Goal: Navigation & Orientation: Find specific page/section

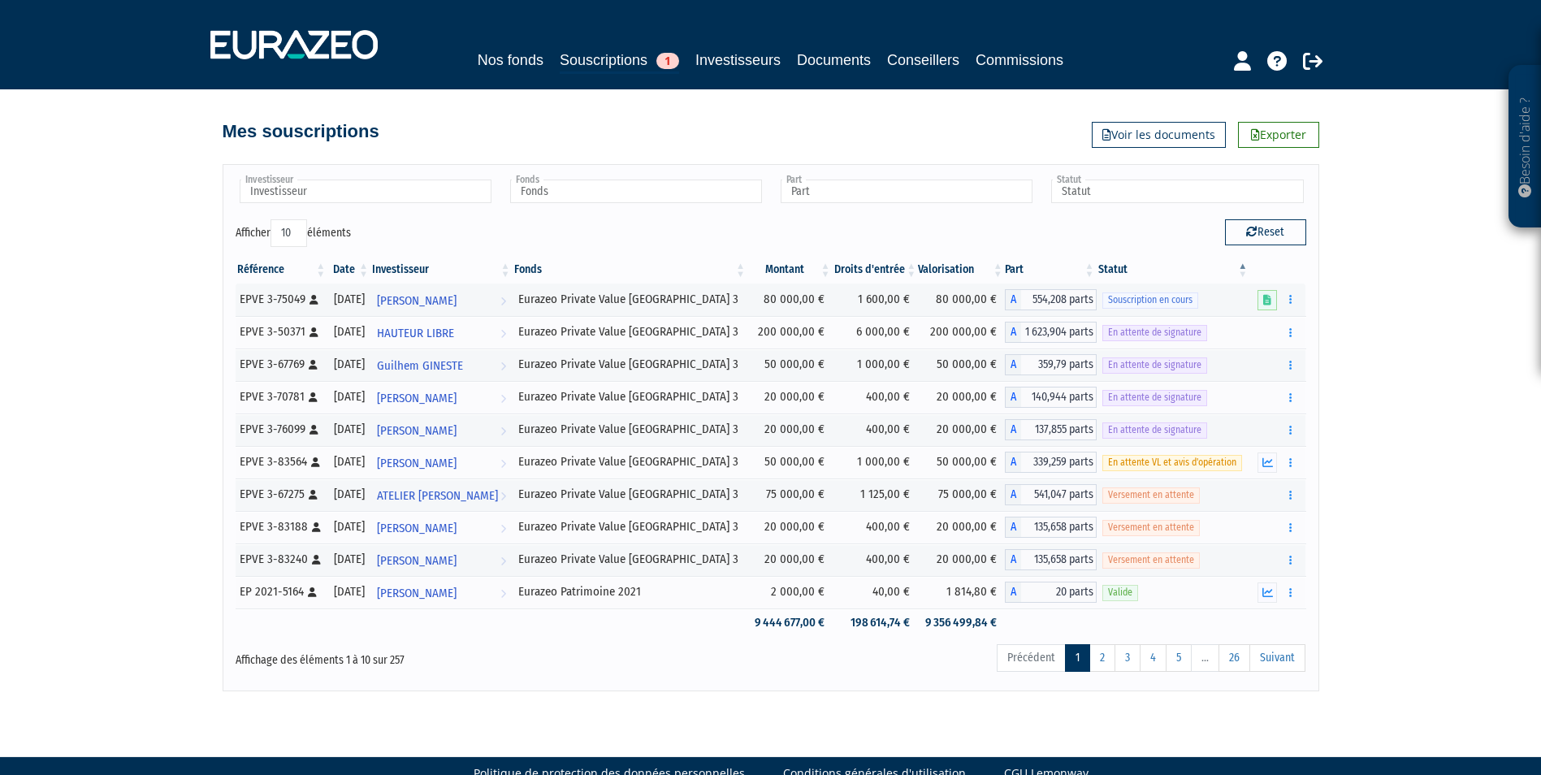
scroll to position [35, 0]
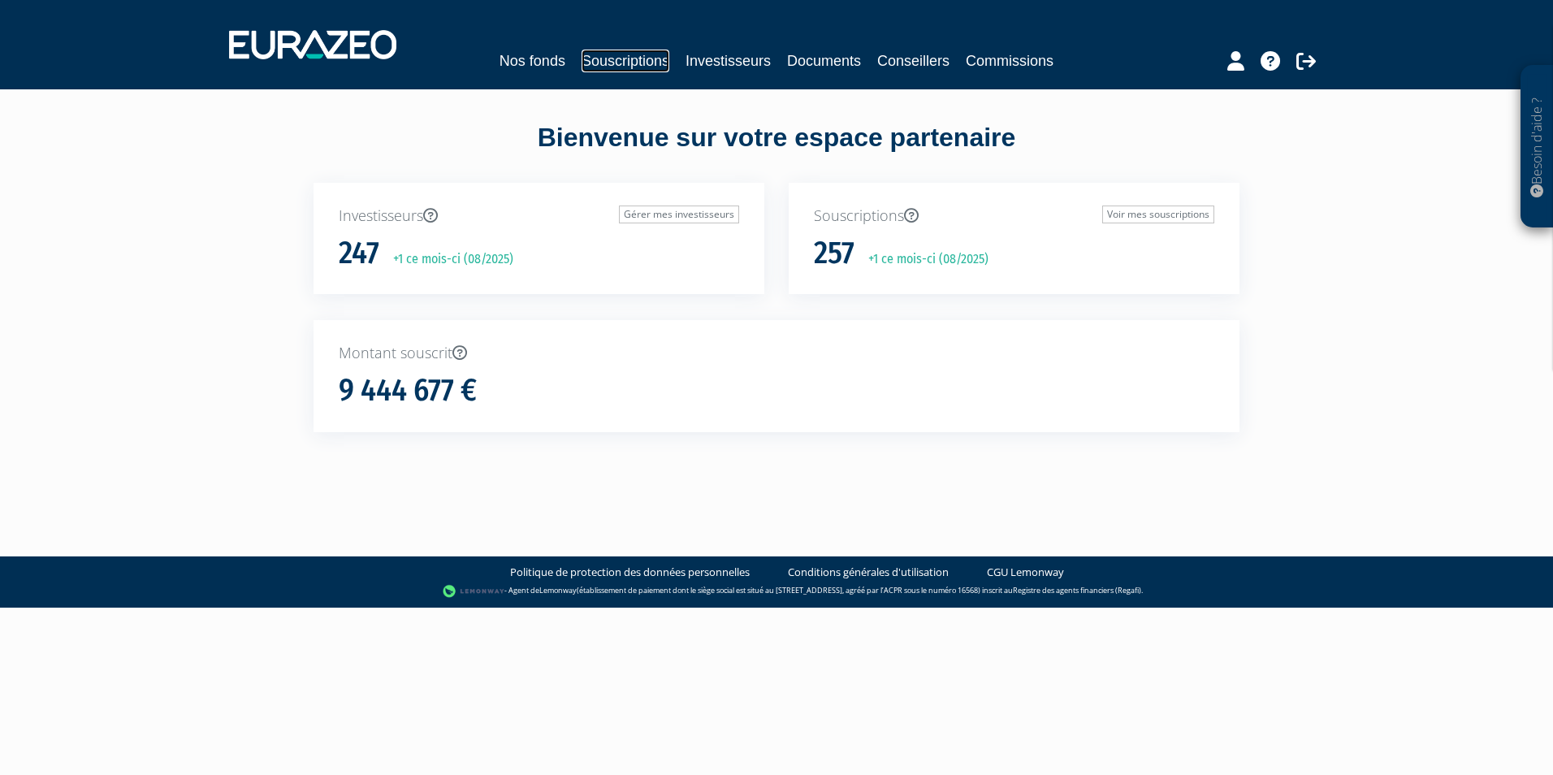
click at [611, 67] on link "Souscriptions" at bounding box center [626, 61] width 88 height 23
